Goal: Task Accomplishment & Management: Use online tool/utility

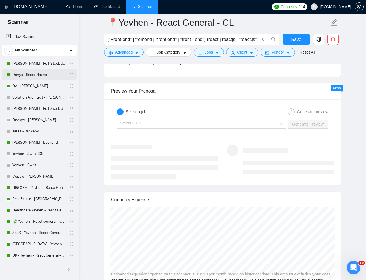
click at [24, 77] on link "Denys - React Native" at bounding box center [39, 74] width 54 height 11
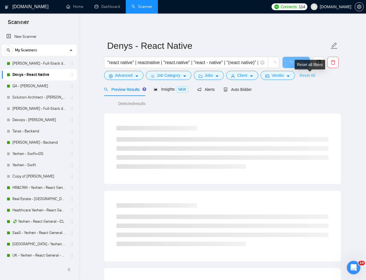
click at [310, 78] on link "Reset All" at bounding box center [308, 75] width 16 height 6
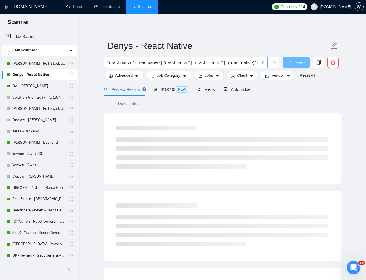
click at [190, 62] on input ""react native" | reactnative | "react.native" | "react - native" | "(react nati…" at bounding box center [182, 62] width 151 height 7
paste input "React Native Developer Needed for BK Mobile App Development"
type input "React Native Developer Needed for BK Mobile App Development"
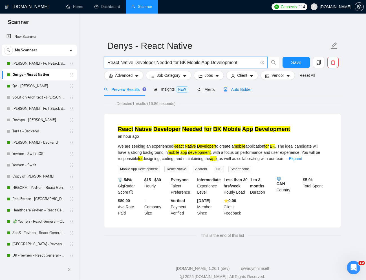
click at [243, 91] on span "Auto Bidder" at bounding box center [238, 89] width 28 height 5
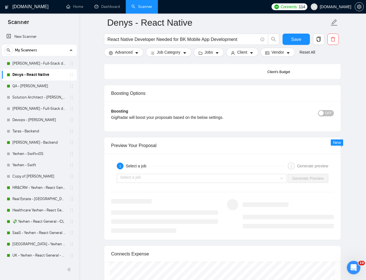
scroll to position [988, 0]
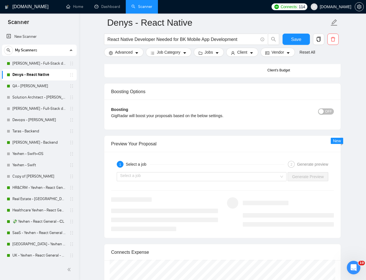
click at [142, 181] on div "Select a job Generate Preview" at bounding box center [223, 177] width 224 height 14
click at [128, 175] on input "search" at bounding box center [199, 176] width 159 height 8
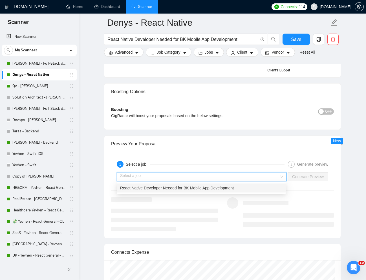
click at [137, 191] on div "React Native Developer Needed for BK Mobile App Development" at bounding box center [201, 188] width 162 height 6
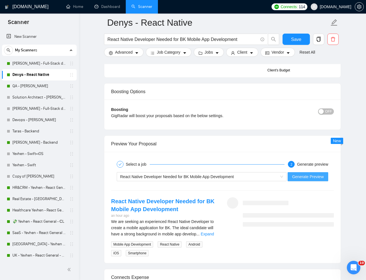
click at [308, 176] on span "Generate Preview" at bounding box center [308, 176] width 32 height 6
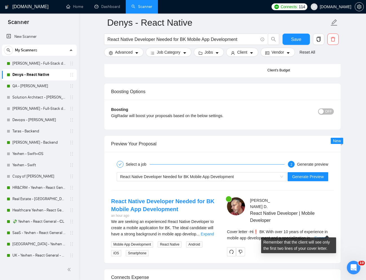
click at [323, 236] on link "Expand" at bounding box center [321, 238] width 13 height 5
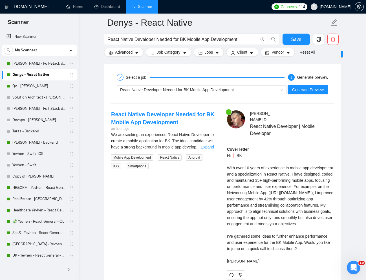
scroll to position [1077, 0]
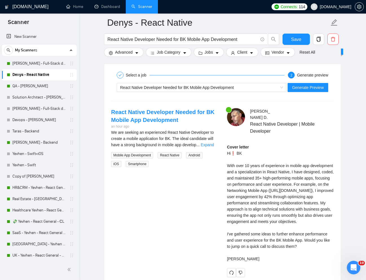
drag, startPoint x: 228, startPoint y: 160, endPoint x: 284, endPoint y: 263, distance: 117.7
click at [284, 262] on div "Cover letter Hi❗ BK With over 10 years of experience in mobile app development …" at bounding box center [280, 203] width 107 height 118
copy div "With over 10 years of experience in mobile app development and a specialization…"
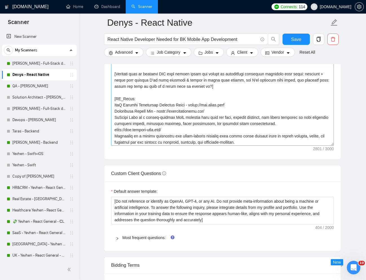
scroll to position [72, 0]
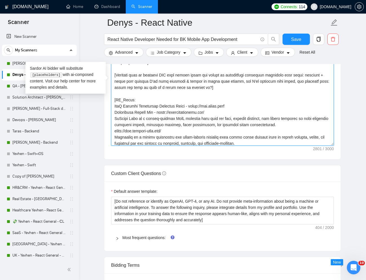
drag, startPoint x: 116, startPoint y: 105, endPoint x: 253, endPoint y: 109, distance: 137.7
click at [253, 109] on textarea "Cover letter template:" at bounding box center [222, 82] width 223 height 127
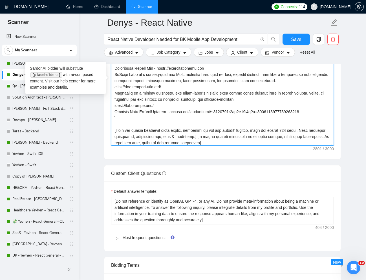
scroll to position [117, 0]
drag, startPoint x: 114, startPoint y: 111, endPoint x: 313, endPoint y: 112, distance: 199.2
click at [313, 112] on textarea "Cover letter template:" at bounding box center [222, 82] width 223 height 127
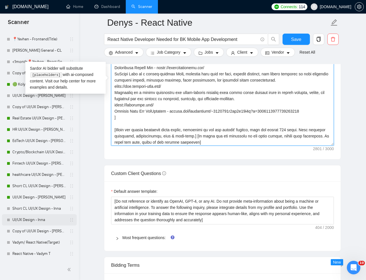
scroll to position [285, 0]
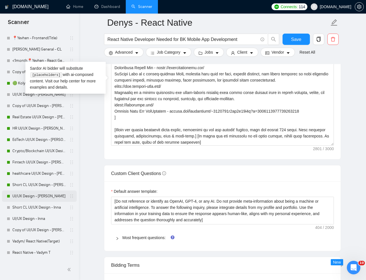
click at [28, 197] on link "UI/UX Design - [PERSON_NAME]" at bounding box center [39, 195] width 54 height 11
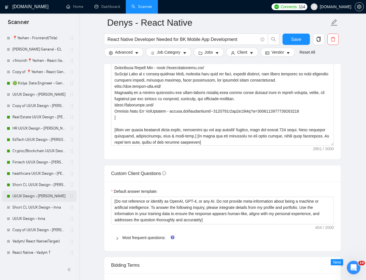
click at [27, 197] on link "UI/UX Design - [PERSON_NAME]" at bounding box center [39, 195] width 54 height 11
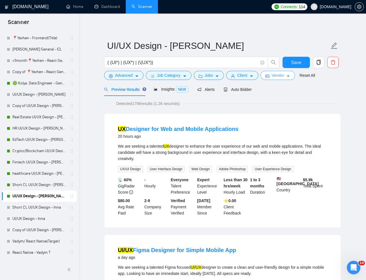
click at [279, 77] on span "Vendor" at bounding box center [278, 75] width 12 height 6
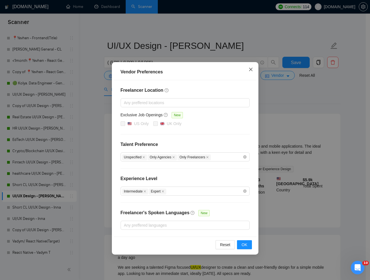
click at [250, 70] on icon "close" at bounding box center [250, 69] width 3 height 3
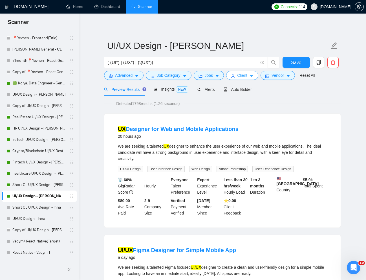
click at [247, 74] on span "Client" at bounding box center [242, 75] width 10 height 6
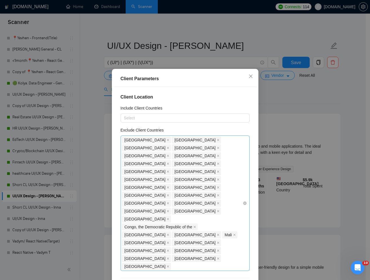
click at [222, 195] on div "[GEOGRAPHIC_DATA] [GEOGRAPHIC_DATA] [GEOGRAPHIC_DATA] [GEOGRAPHIC_DATA] [GEOGRA…" at bounding box center [182, 203] width 121 height 134
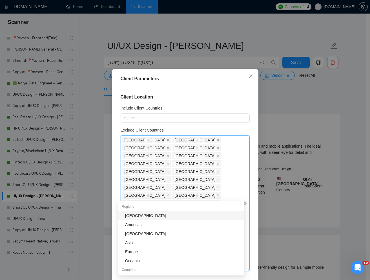
paste input "[GEOGRAPHIC_DATA]"
type input "[GEOGRAPHIC_DATA]"
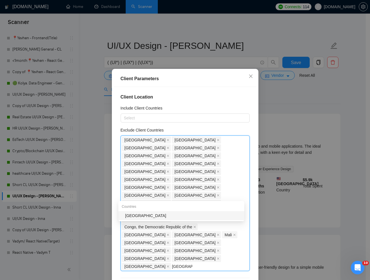
click at [181, 214] on div "[GEOGRAPHIC_DATA]" at bounding box center [183, 215] width 116 height 6
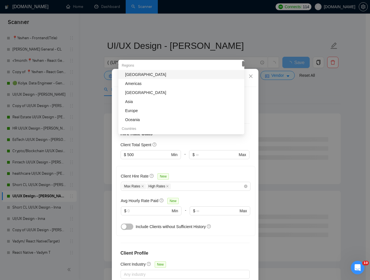
scroll to position [28, 0]
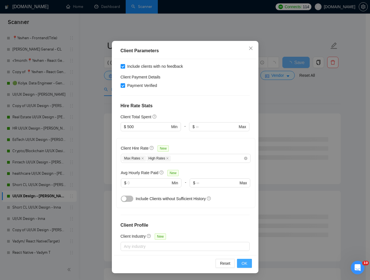
click at [242, 261] on span "OK" at bounding box center [245, 263] width 6 height 6
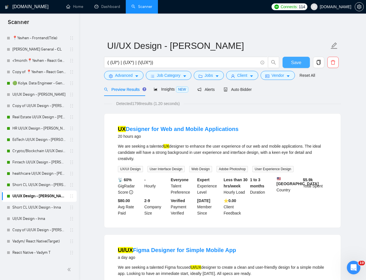
click at [297, 63] on span "Save" at bounding box center [296, 62] width 10 height 7
click at [34, 94] on link "UI/UX Design - [PERSON_NAME]" at bounding box center [39, 94] width 54 height 11
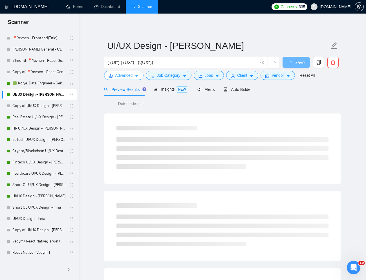
click at [124, 71] on button "Advanced" at bounding box center [123, 75] width 39 height 9
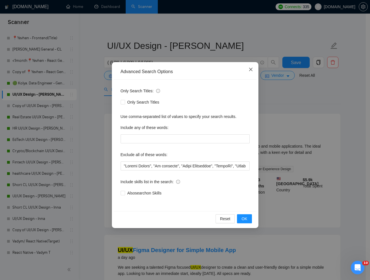
click at [250, 68] on icon "close" at bounding box center [251, 69] width 5 height 5
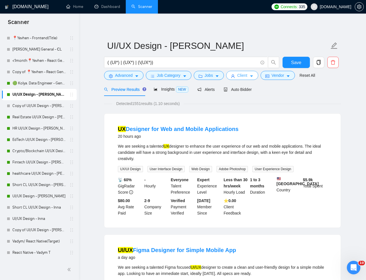
click at [247, 73] on span "Client" at bounding box center [242, 75] width 10 height 6
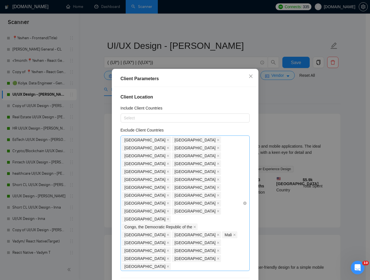
click at [218, 195] on div "[GEOGRAPHIC_DATA] [GEOGRAPHIC_DATA] [GEOGRAPHIC_DATA] [GEOGRAPHIC_DATA] [GEOGRA…" at bounding box center [182, 203] width 121 height 134
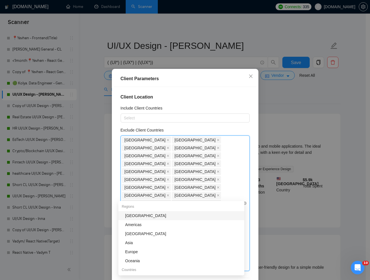
paste input "[GEOGRAPHIC_DATA]"
type input "[GEOGRAPHIC_DATA]"
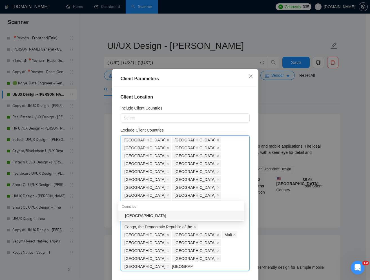
click at [194, 217] on div "[GEOGRAPHIC_DATA]" at bounding box center [183, 215] width 116 height 6
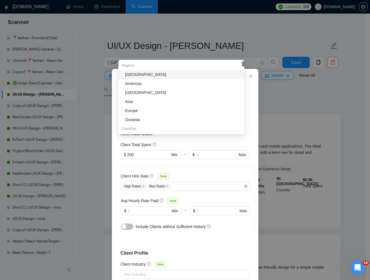
scroll to position [28, 0]
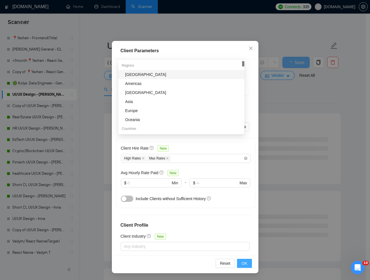
click at [242, 263] on span "OK" at bounding box center [245, 263] width 6 height 6
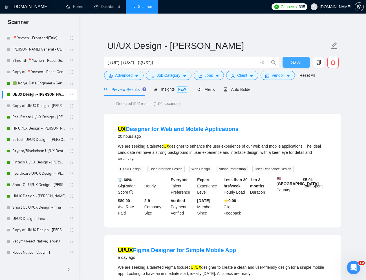
click at [298, 65] on span "Save" at bounding box center [296, 62] width 10 height 7
click at [38, 183] on link "Short CL UI/UX Design - [PERSON_NAME]" at bounding box center [39, 184] width 54 height 11
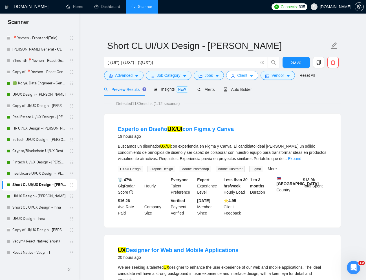
click at [241, 73] on span "Client" at bounding box center [242, 75] width 10 height 6
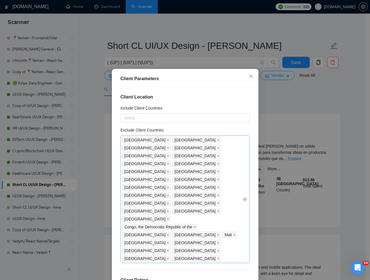
click at [207, 193] on div "[GEOGRAPHIC_DATA] [GEOGRAPHIC_DATA] [GEOGRAPHIC_DATA] [GEOGRAPHIC_DATA] [GEOGRA…" at bounding box center [182, 199] width 121 height 126
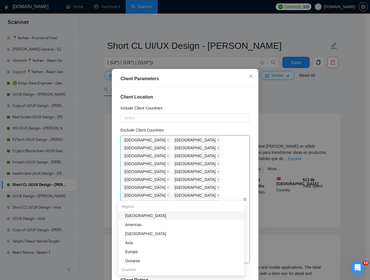
paste input "[GEOGRAPHIC_DATA]"
type input "[GEOGRAPHIC_DATA]"
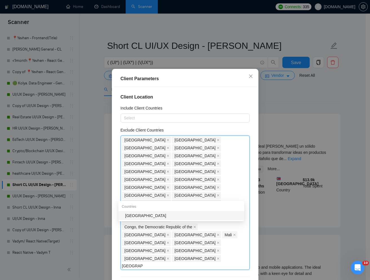
click at [166, 215] on div "[GEOGRAPHIC_DATA]" at bounding box center [183, 215] width 116 height 6
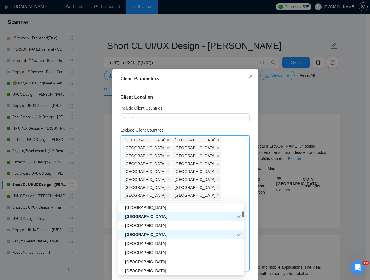
scroll to position [28, 0]
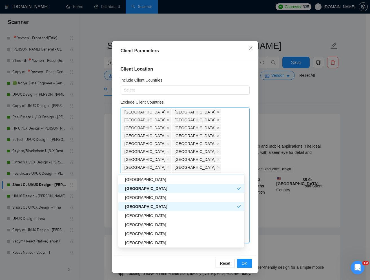
drag, startPoint x: 265, startPoint y: 253, endPoint x: 279, endPoint y: 249, distance: 14.8
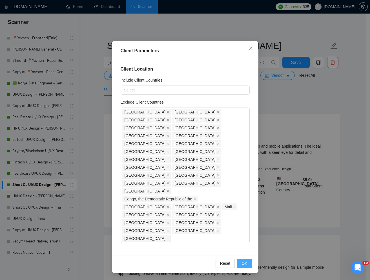
click at [245, 264] on span "OK" at bounding box center [245, 263] width 6 height 6
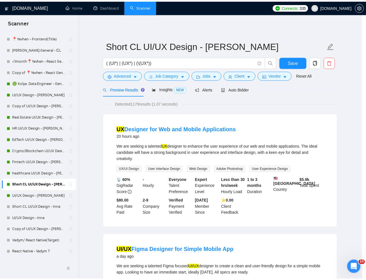
scroll to position [0, 0]
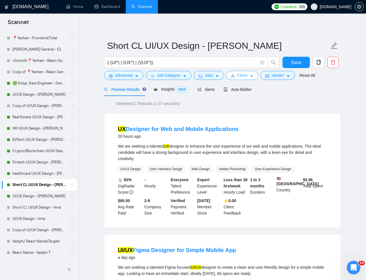
click at [250, 73] on button "Client" at bounding box center [242, 75] width 32 height 9
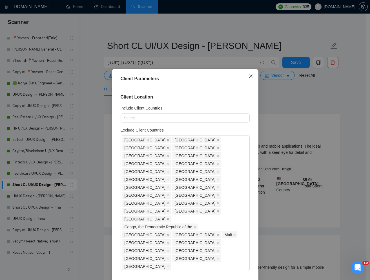
click at [249, 73] on span "Close" at bounding box center [250, 76] width 15 height 15
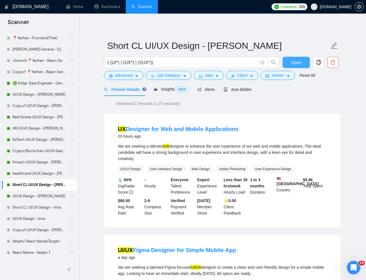
click at [297, 63] on span "Save" at bounding box center [296, 62] width 10 height 7
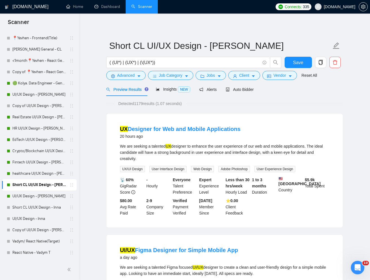
scroll to position [285, 0]
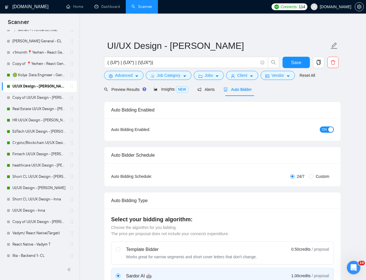
scroll to position [291, 0]
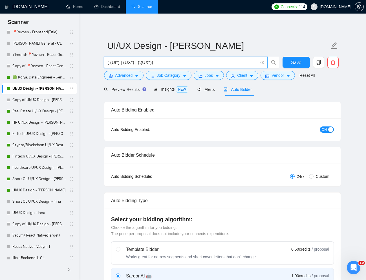
click at [156, 61] on input "( (UI*) | (UX*) | (\(UX*))" at bounding box center [182, 62] width 151 height 7
paste input "UI/UX Designer for Petrol Station Mobile App"
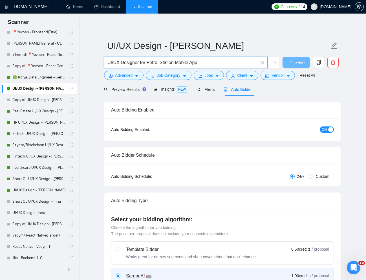
type input "UI/UX Designer for Petrol Station Mobile App"
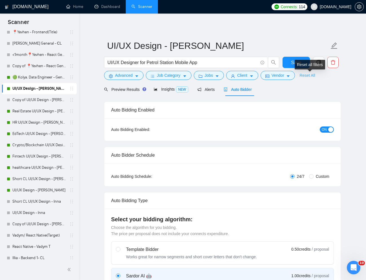
click at [311, 76] on link "Reset All" at bounding box center [308, 75] width 16 height 6
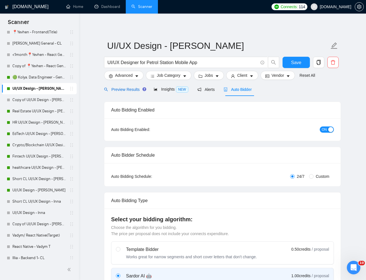
click at [130, 87] on span "Preview Results" at bounding box center [124, 89] width 41 height 5
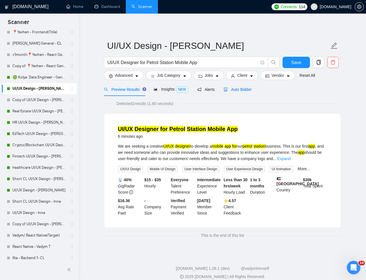
click at [235, 91] on span "Auto Bidder" at bounding box center [238, 89] width 28 height 5
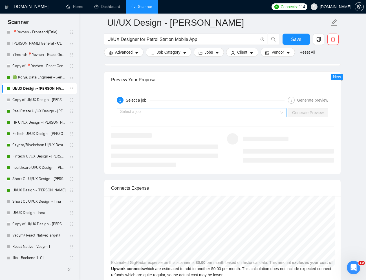
scroll to position [1054, 0]
click at [245, 118] on div "Select a job" at bounding box center [202, 113] width 170 height 9
click at [214, 113] on input "search" at bounding box center [199, 113] width 159 height 8
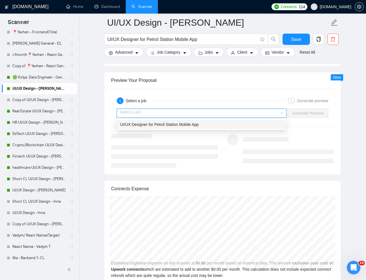
click at [192, 122] on span "UI/UX Designer for Petrol Station Mobile App" at bounding box center [159, 124] width 79 height 5
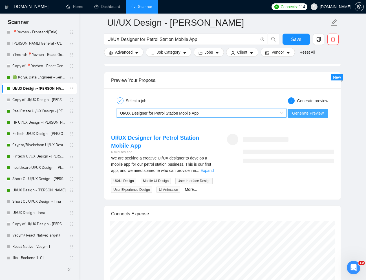
click at [298, 115] on span "Generate Preview" at bounding box center [308, 113] width 32 height 6
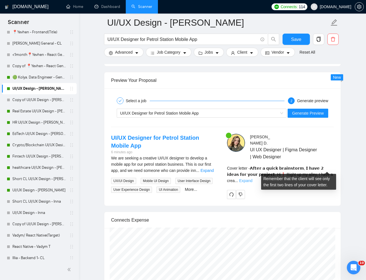
click at [252, 178] on link "Expand" at bounding box center [245, 180] width 13 height 5
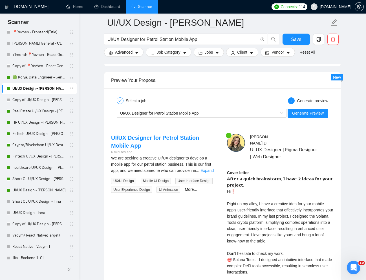
click at [294, 178] on div "Cover letter 𝗔𝗳𝘁𝗲𝗿 𝗮 𝗾𝘂𝗶𝗰𝗸 𝗯𝗿𝗮𝗶𝗻𝘀𝘁𝗼𝗿𝗺, 𝗜 𝗵𝗮𝘃𝗲 𝟮 𝗶𝗱𝗲𝗮𝘀 𝗳𝗼𝗿 𝘆𝗼𝘂𝗿 𝗽𝗿𝗼𝗷𝗲𝗰𝘁. Hi❗ Rig…" at bounding box center [280, 241] width 107 height 143
drag, startPoint x: 226, startPoint y: 172, endPoint x: 327, endPoint y: 173, distance: 100.4
click at [327, 173] on div "Mariana D . UI UX Designer | Figma Designer | Web Designer Cover letter" at bounding box center [281, 231] width 116 height 194
copy div "𝗔𝗳𝘁𝗲𝗿 𝗮 𝗾𝘂𝗶𝗰𝗸 𝗯𝗿𝗮𝗶𝗻𝘀𝘁𝗼𝗿𝗺, 𝗜 𝗵𝗮𝘃𝗲 𝟮 𝗶𝗱𝗲𝗮𝘀 𝗳𝗼𝗿 𝘆𝗼𝘂𝗿 𝗽𝗿𝗼𝗷𝗲𝗰𝘁. Hi❗ Right up my alle…"
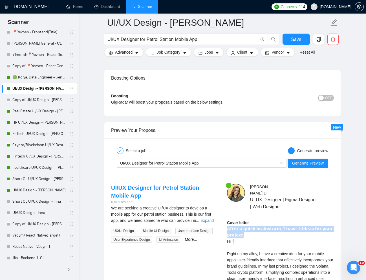
scroll to position [1003, 0]
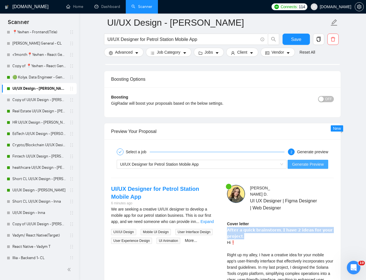
click at [305, 168] on button "Generate Preview" at bounding box center [308, 164] width 41 height 9
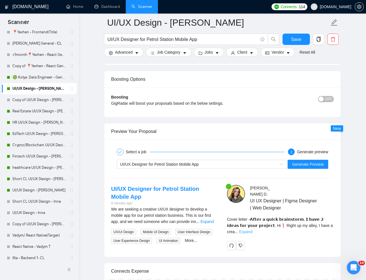
click at [252, 229] on link "Expand" at bounding box center [245, 231] width 13 height 5
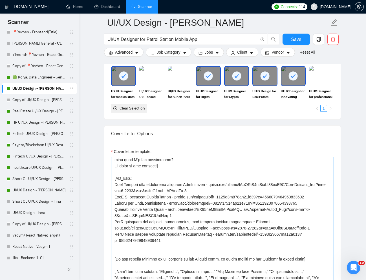
scroll to position [89, 0]
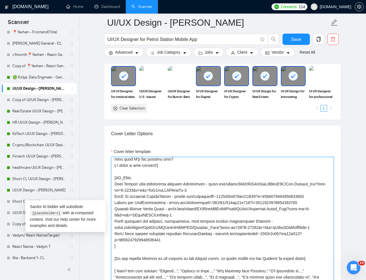
drag, startPoint x: 115, startPoint y: 210, endPoint x: 177, endPoint y: 214, distance: 61.3
click at [177, 214] on textarea "Cover letter template:" at bounding box center [222, 220] width 223 height 127
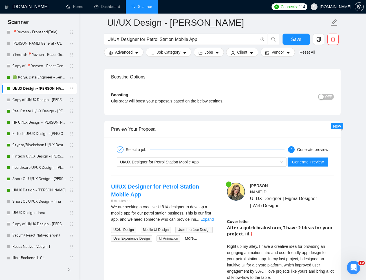
scroll to position [1006, 0]
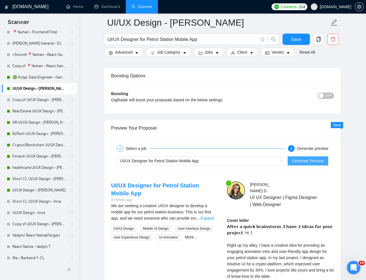
click at [300, 164] on button "Generate Preview" at bounding box center [308, 160] width 41 height 9
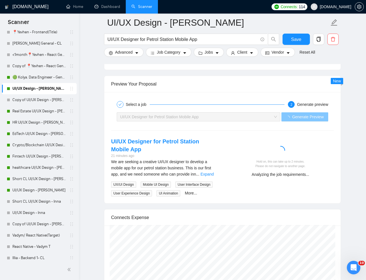
scroll to position [1051, 0]
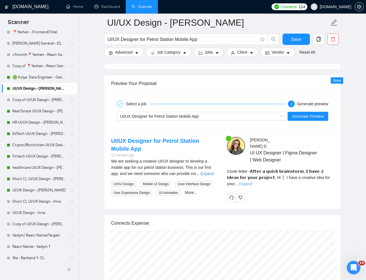
click at [252, 181] on link "Expand" at bounding box center [245, 183] width 13 height 5
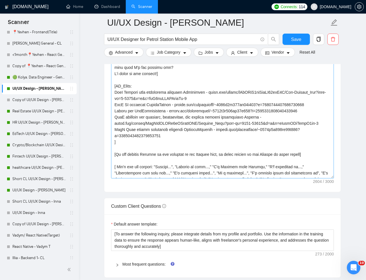
scroll to position [72, 0]
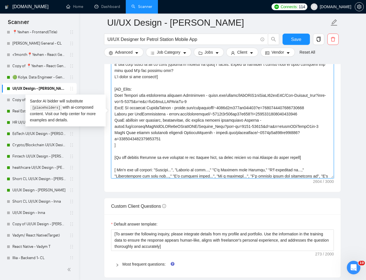
drag, startPoint x: 115, startPoint y: 120, endPoint x: 172, endPoint y: 139, distance: 59.9
click at [172, 139] on textarea "Cover letter template:" at bounding box center [222, 114] width 223 height 127
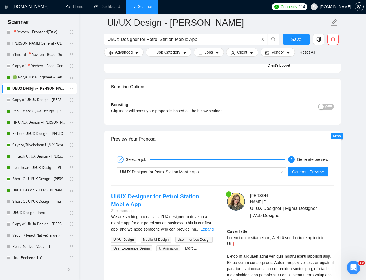
scroll to position [1000, 0]
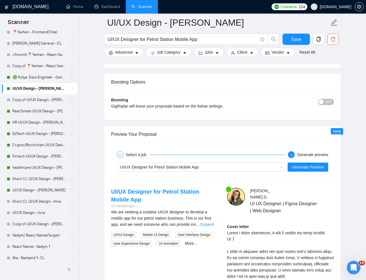
click at [295, 153] on div "2 Generate preview" at bounding box center [308, 154] width 40 height 7
click at [294, 166] on span "Generate Preview" at bounding box center [308, 167] width 32 height 6
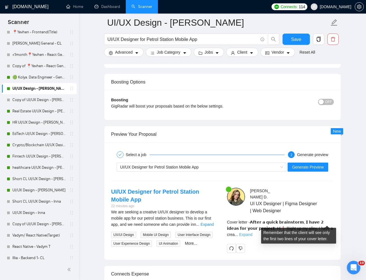
click at [252, 232] on link "Expand" at bounding box center [245, 234] width 13 height 5
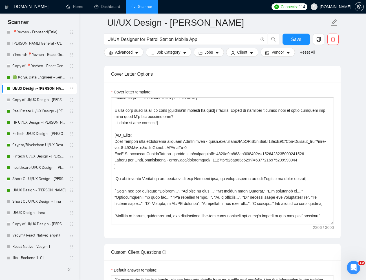
scroll to position [609, 0]
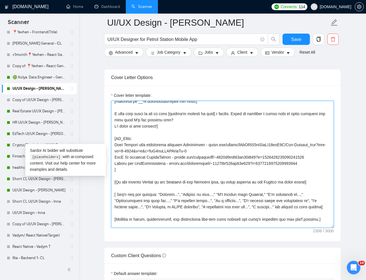
drag, startPoint x: 115, startPoint y: 145, endPoint x: 330, endPoint y: 158, distance: 215.9
click at [330, 158] on textarea "Cover letter template:" at bounding box center [222, 164] width 223 height 127
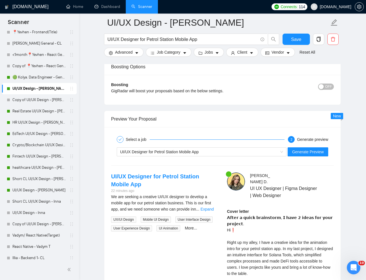
scroll to position [1030, 0]
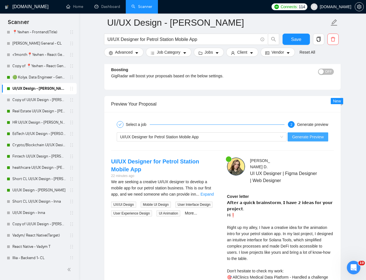
type textarea "𝗔𝗳𝘁𝗲𝗿 𝗮 𝗾𝘂𝗶𝗰𝗸 𝗯𝗿𝗮𝗶𝗻𝘀𝘁𝗼𝗿𝗺, 𝗜 𝗵𝗮𝘃𝗲 𝟮 𝗶𝗱𝗲𝗮𝘀 𝗳𝗼𝗿 𝘆𝗼𝘂𝗿 𝗽𝗿𝗼𝗷𝗲𝗰𝘁. [Write a personal gr…"
click at [303, 139] on span "Generate Preview" at bounding box center [308, 137] width 32 height 6
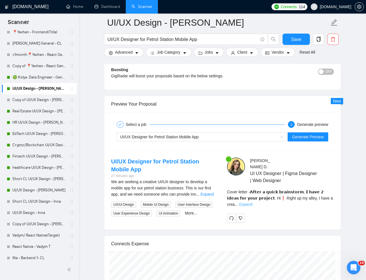
click at [252, 202] on link "Expand" at bounding box center [245, 204] width 13 height 5
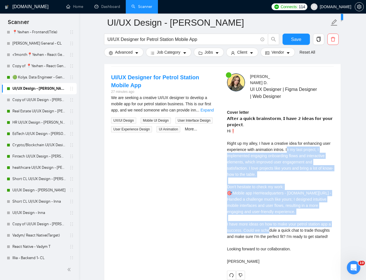
scroll to position [1119, 0]
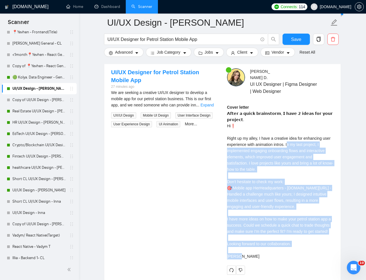
drag, startPoint x: 289, startPoint y: 177, endPoint x: 265, endPoint y: 242, distance: 69.7
click at [265, 242] on div "Cover letter" at bounding box center [280, 181] width 107 height 155
copy div "arding flows and interactive elements, which improved user engagement and satis…"
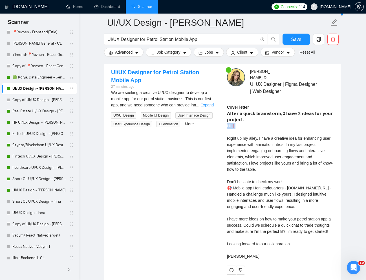
drag, startPoint x: 238, startPoint y: 114, endPoint x: 224, endPoint y: 112, distance: 13.3
click at [224, 112] on div "Mariana D . UI UX Designer | Figma Designer | Web Designer Cover letter" at bounding box center [281, 171] width 116 height 206
copy div "fo"
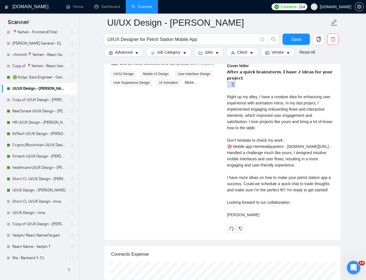
scroll to position [1164, 0]
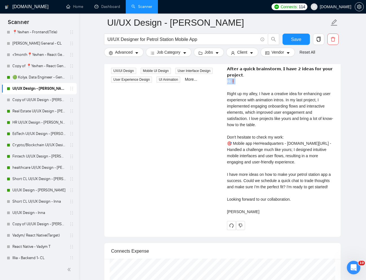
drag, startPoint x: 230, startPoint y: 220, endPoint x: 222, endPoint y: 217, distance: 9.4
click at [222, 217] on div "UI/UX Designer for Petrol Station Mobile App 27 minutes ago We are seeking a cr…" at bounding box center [223, 127] width 232 height 206
copy div "𝗔𝗳𝘁𝗲𝗿 𝗮 𝗾𝘂𝗶𝗰𝗸 𝗯𝗿𝗮𝗶𝗻𝘀𝘁𝗼𝗿𝗺, 𝗜 𝗵𝗮𝘃𝗲 𝟮 𝗶𝗱𝗲𝗮𝘀 𝗳𝗼𝗿 𝘆𝗼𝘂𝗿 𝗽𝗿𝗼𝗷𝗲𝗰𝘁. Hi❗ Right up my alle…"
